Goal: Task Accomplishment & Management: Manage account settings

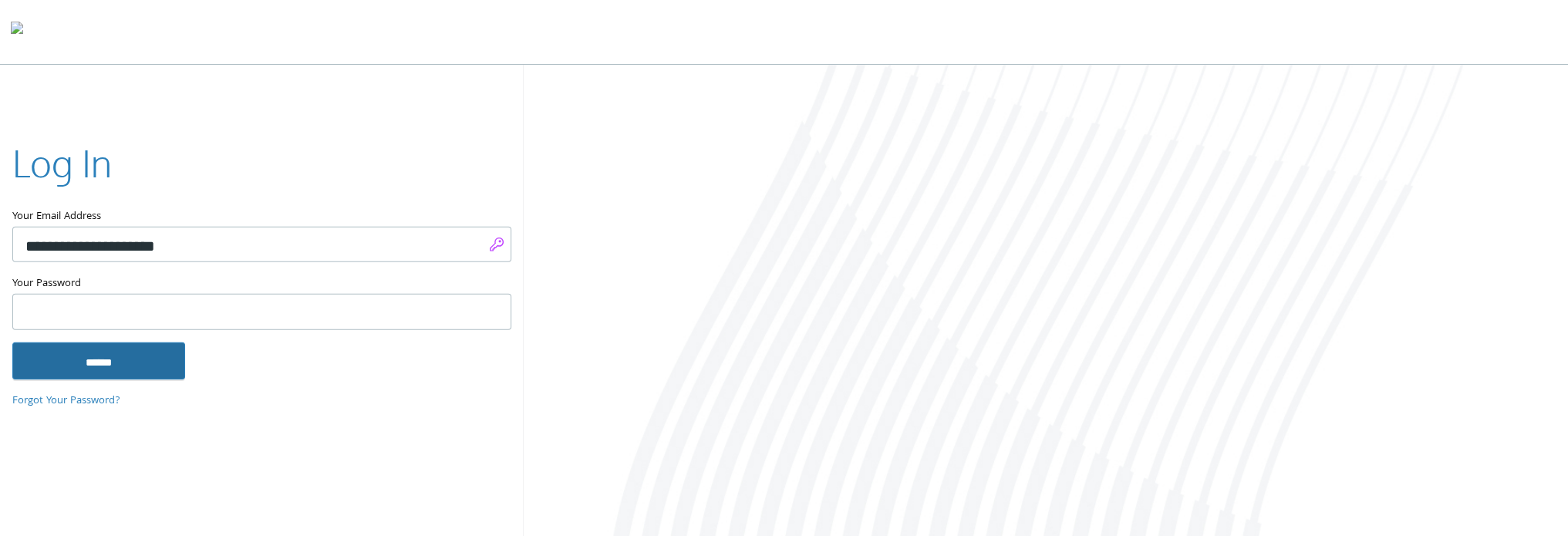
click at [105, 368] on input "******" at bounding box center [98, 360] width 173 height 37
click at [498, 242] on input "Your Email Address" at bounding box center [262, 245] width 499 height 37
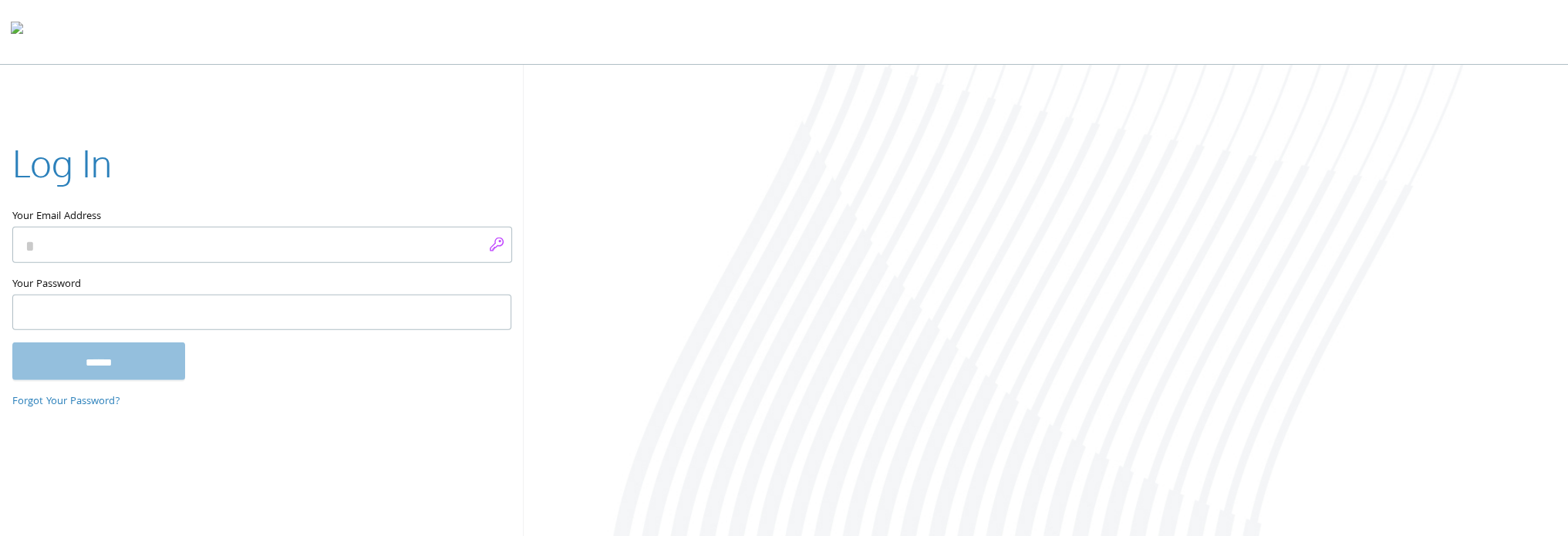
type input "**********"
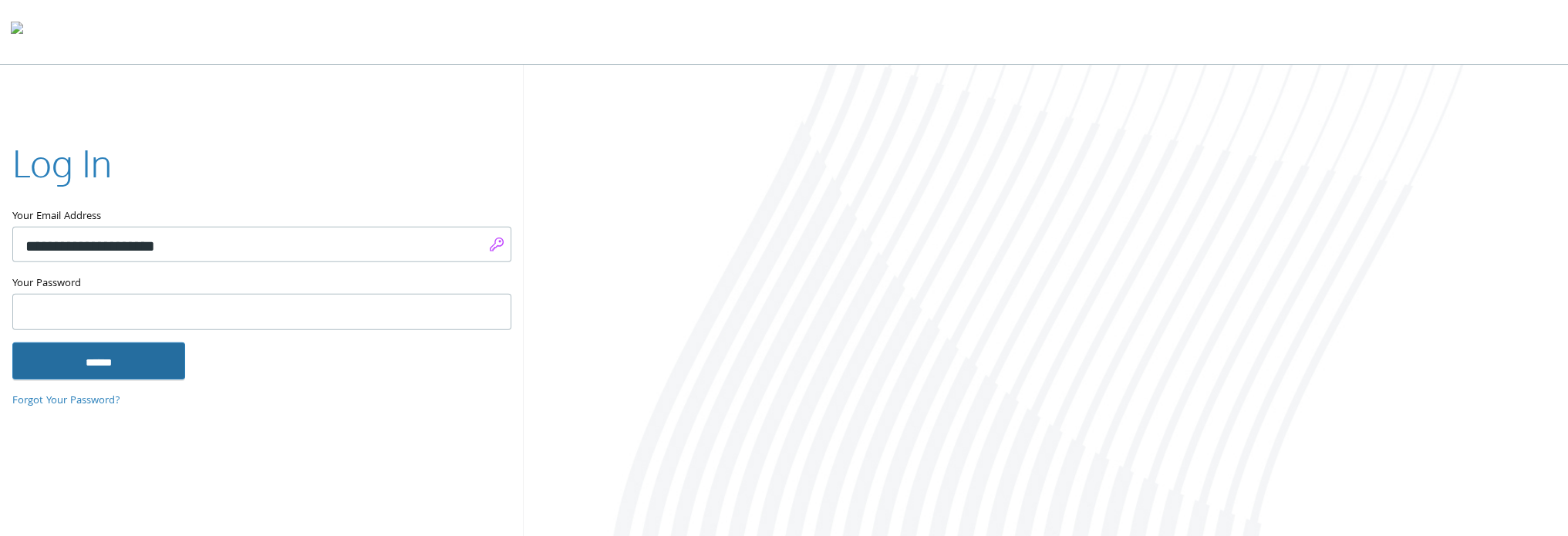
click at [148, 378] on input "******" at bounding box center [98, 360] width 173 height 37
